Goal: Task Accomplishment & Management: Manage account settings

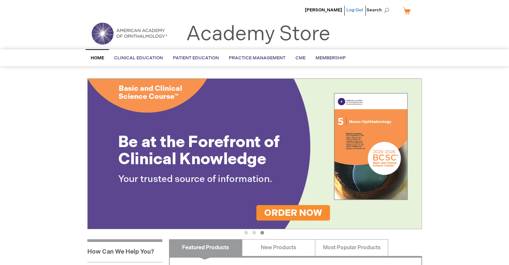
click at [351, 9] on link "Log Out" at bounding box center [354, 9] width 17 height 5
